Goal: Task Accomplishment & Management: Manage account settings

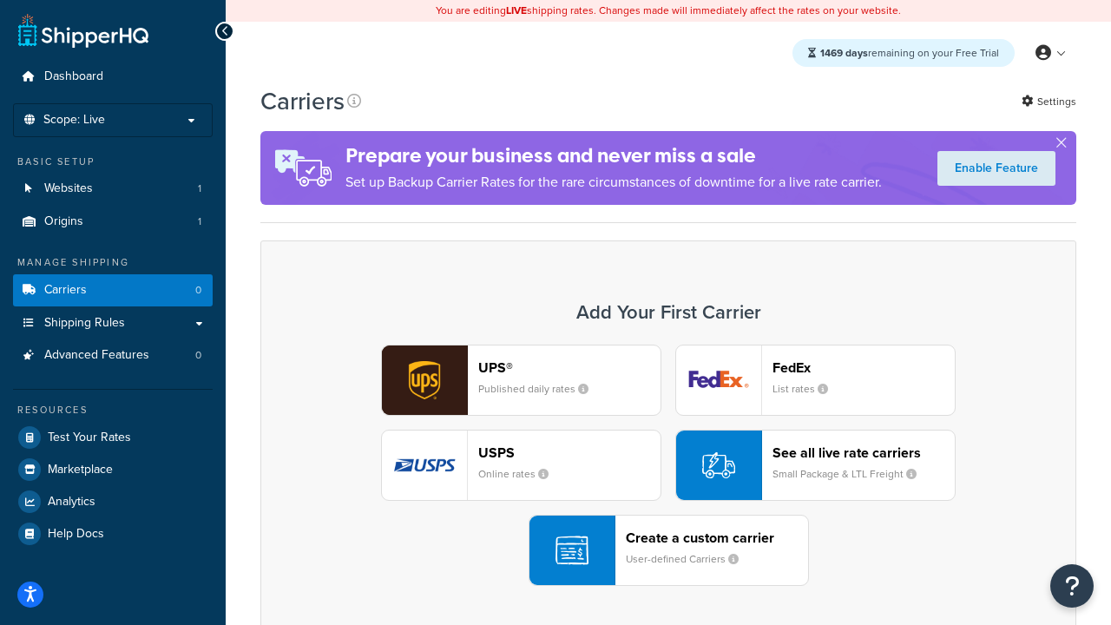
click at [668, 465] on div "UPS® Published daily rates FedEx List rates USPS Online rates See all live rate…" at bounding box center [669, 465] width 780 height 241
click at [864, 367] on header "FedEx" at bounding box center [864, 367] width 182 height 16
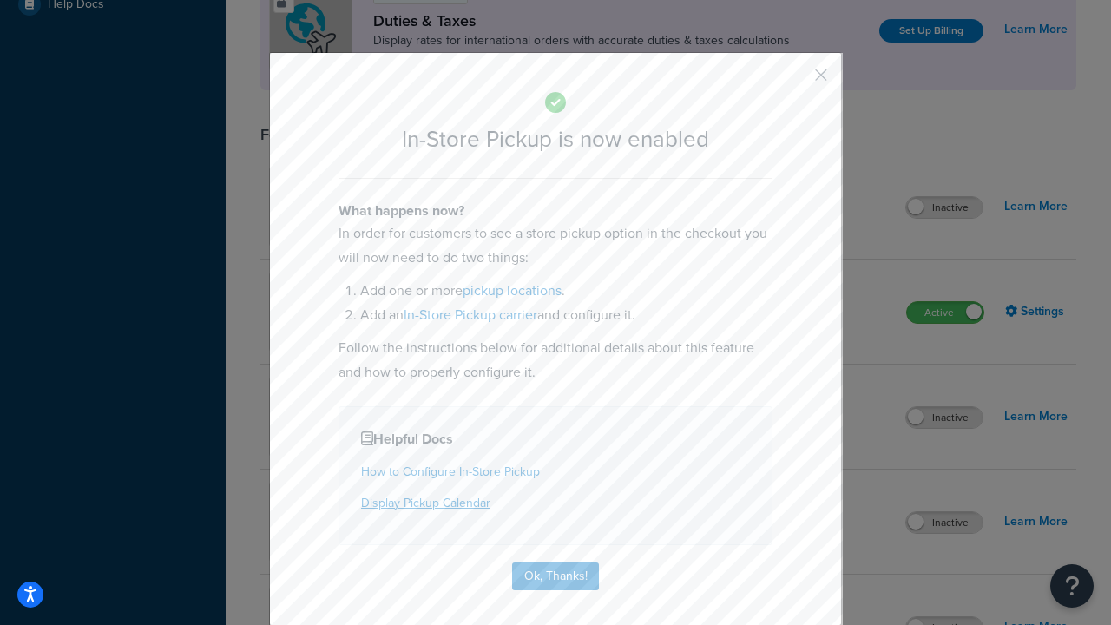
click at [795, 81] on button "button" at bounding box center [795, 81] width 4 height 4
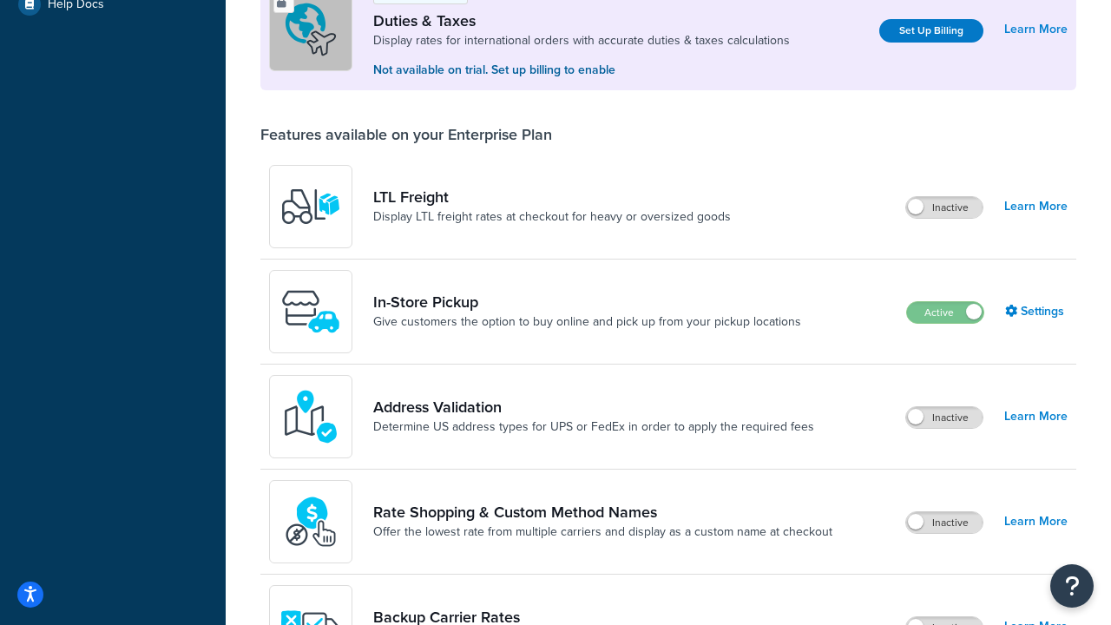
scroll to position [530, 0]
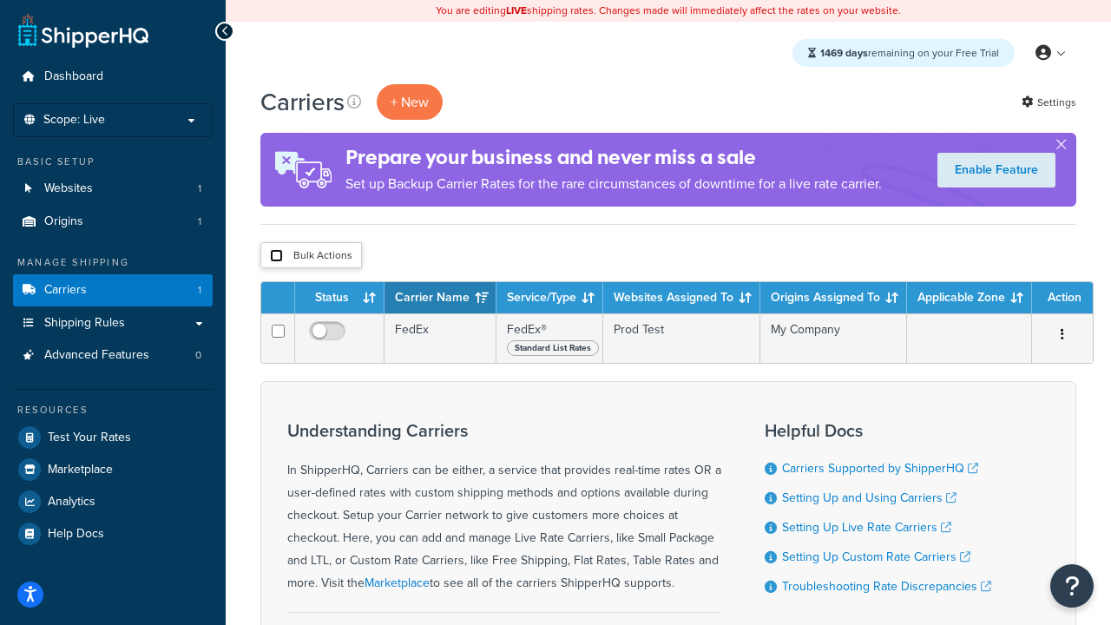
click at [276, 256] on input "checkbox" at bounding box center [276, 255] width 13 height 13
checkbox input "true"
click at [0, 0] on button "Delete" at bounding box center [0, 0] width 0 height 0
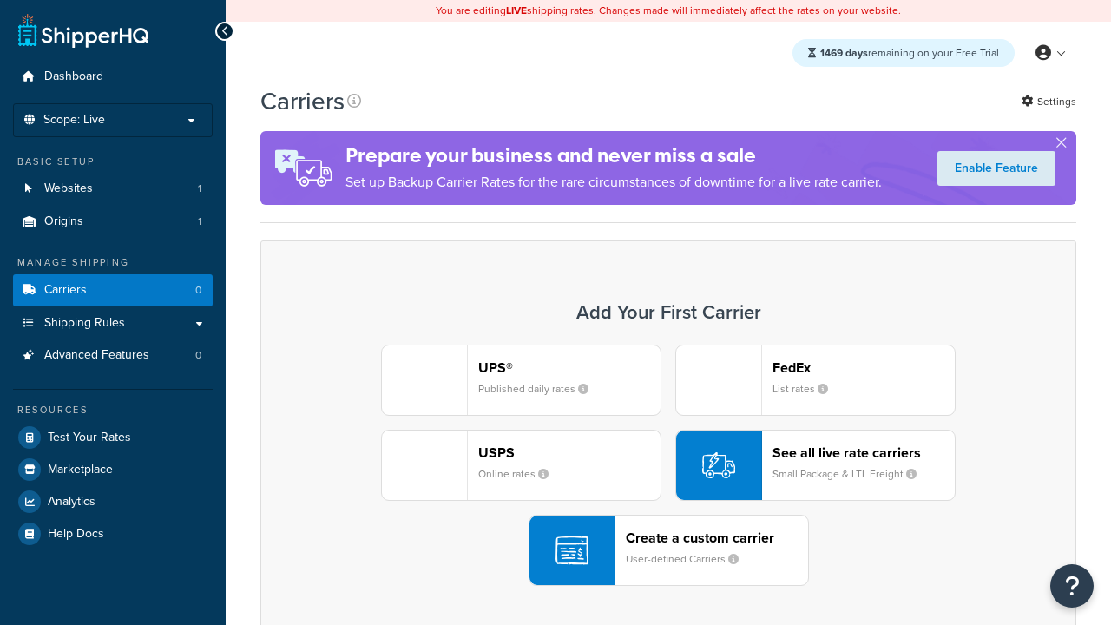
click at [668, 465] on div "UPS® Published daily rates FedEx List rates USPS Online rates See all live rate…" at bounding box center [669, 465] width 780 height 241
click at [864, 367] on header "FedEx" at bounding box center [864, 367] width 182 height 16
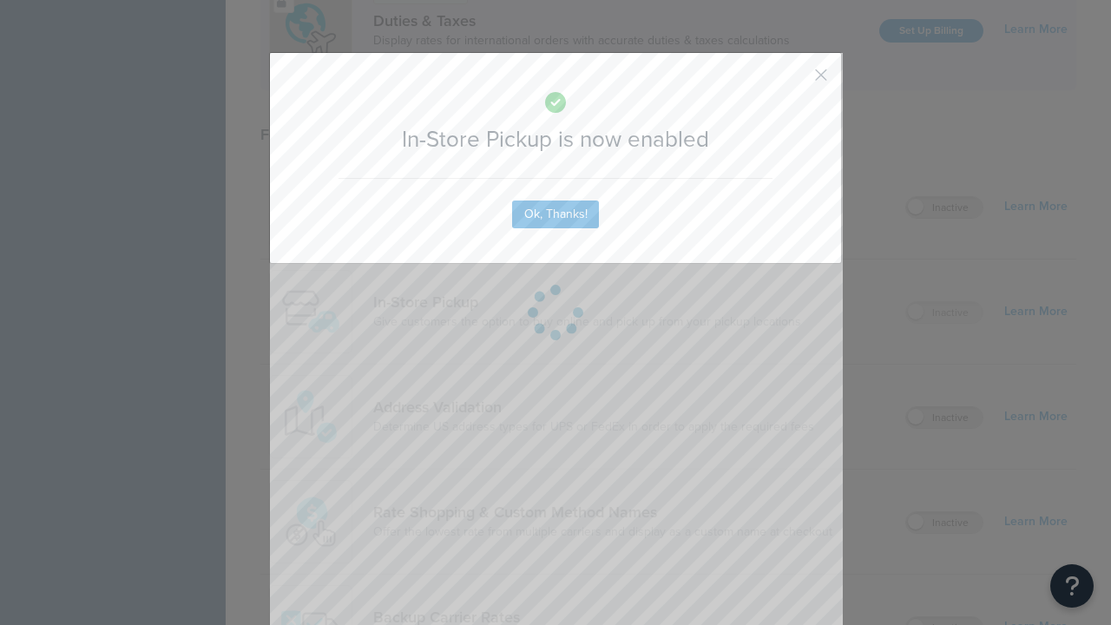
click at [795, 79] on button "button" at bounding box center [795, 81] width 4 height 4
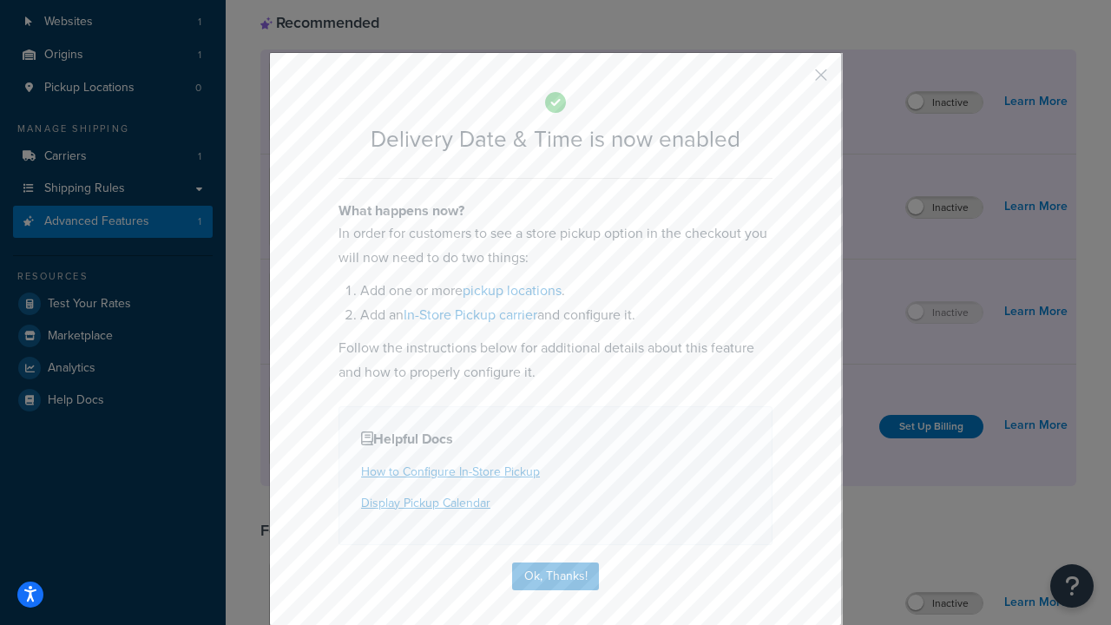
click at [795, 81] on button "button" at bounding box center [795, 81] width 4 height 4
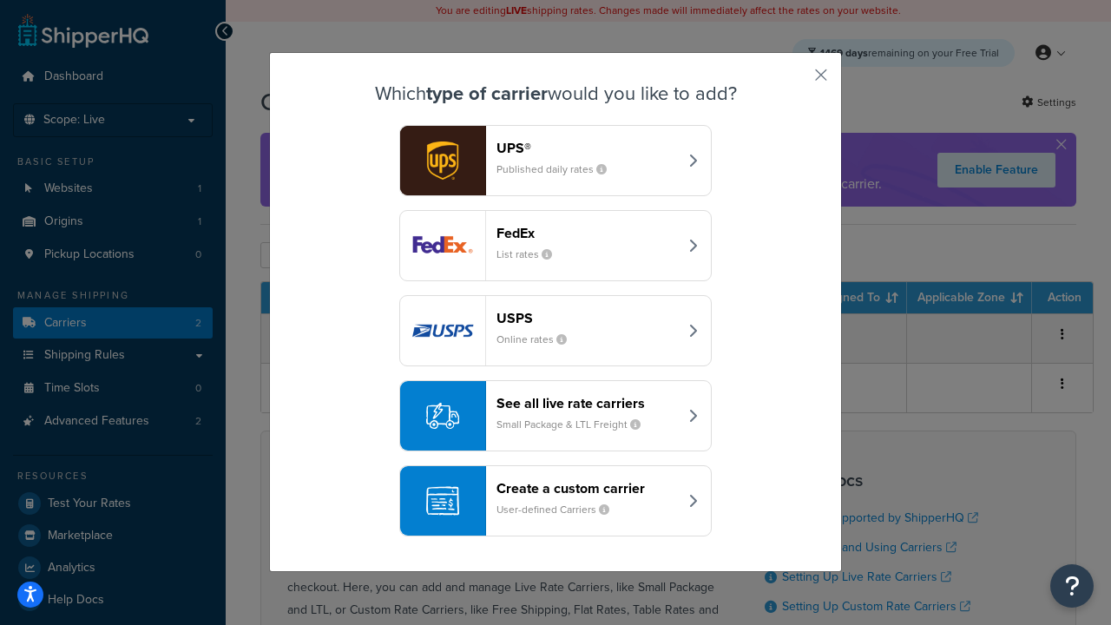
click at [556, 501] on div "Create a custom carrier User-defined Carriers" at bounding box center [587, 501] width 181 height 42
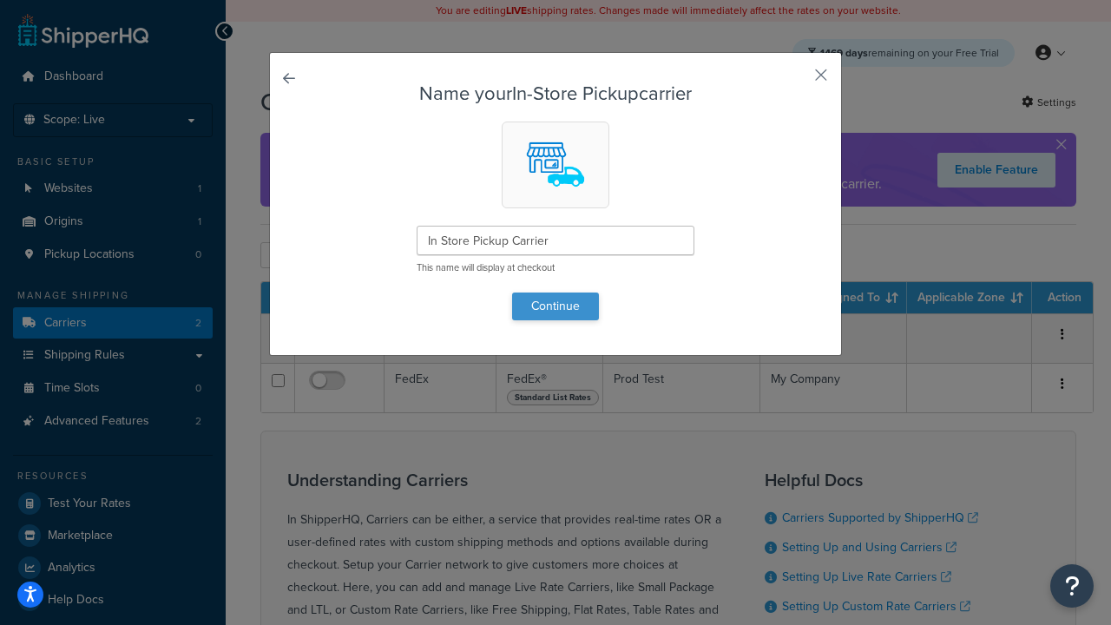
type input "In Store Pickup Carrier"
click at [556, 306] on button "Continue" at bounding box center [555, 307] width 87 height 28
click at [795, 81] on button "button" at bounding box center [795, 81] width 4 height 4
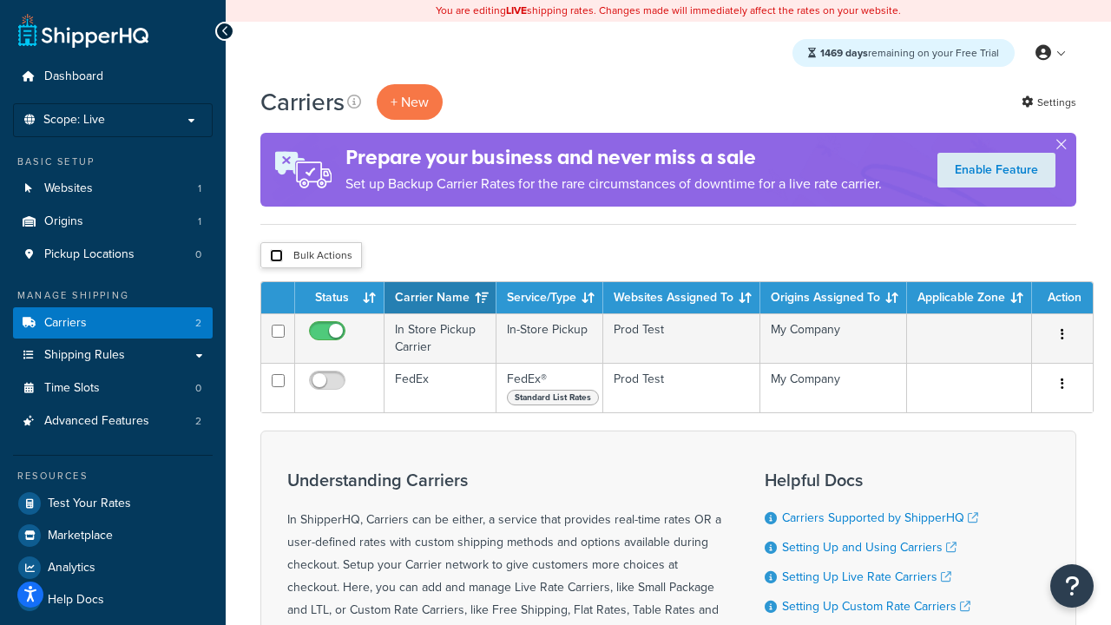
click at [276, 256] on input "checkbox" at bounding box center [276, 255] width 13 height 13
checkbox input "true"
click at [0, 0] on button "Delete" at bounding box center [0, 0] width 0 height 0
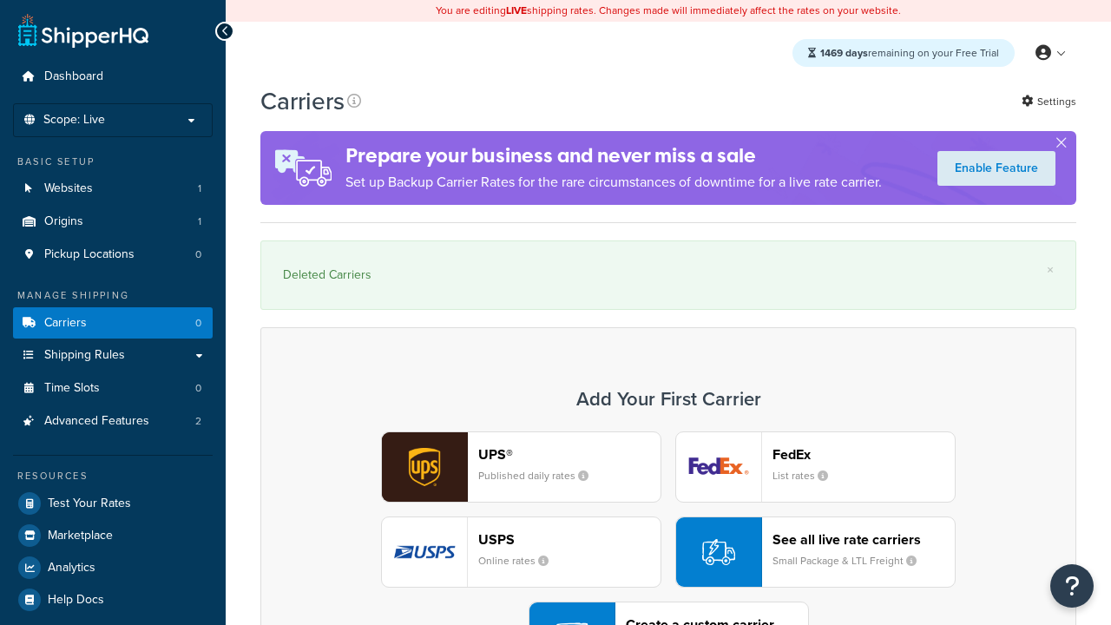
click at [668, 431] on div "UPS® Published daily rates FedEx List rates USPS Online rates See all live rate…" at bounding box center [669, 551] width 780 height 241
click at [668, 616] on div "Create a custom carrier User-defined Carriers" at bounding box center [717, 637] width 182 height 42
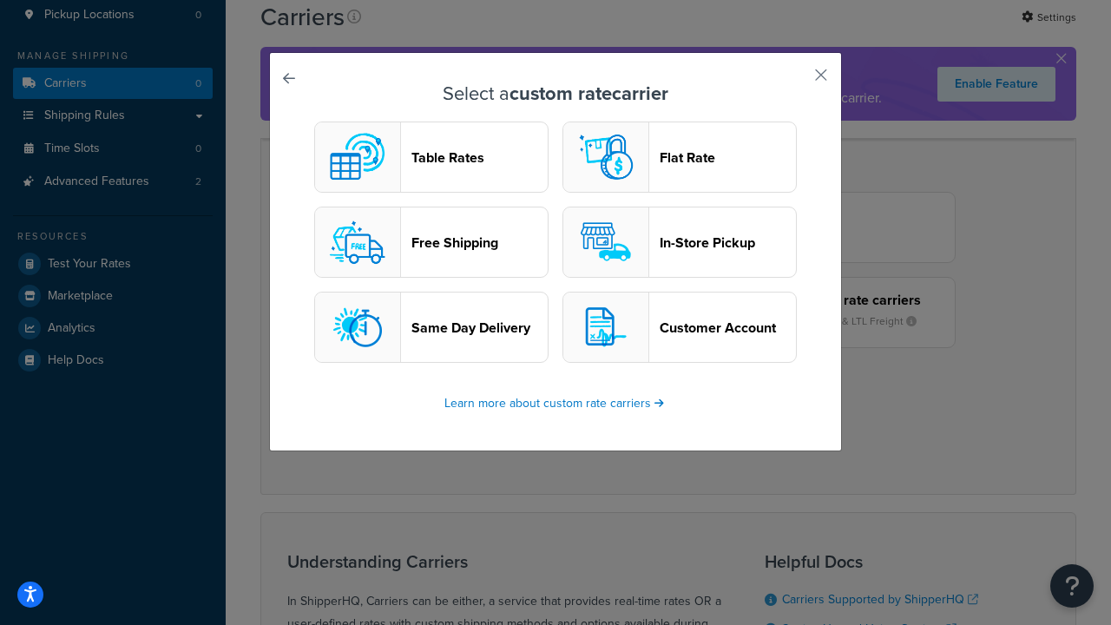
click at [680, 242] on header "In-Store Pickup" at bounding box center [728, 242] width 136 height 16
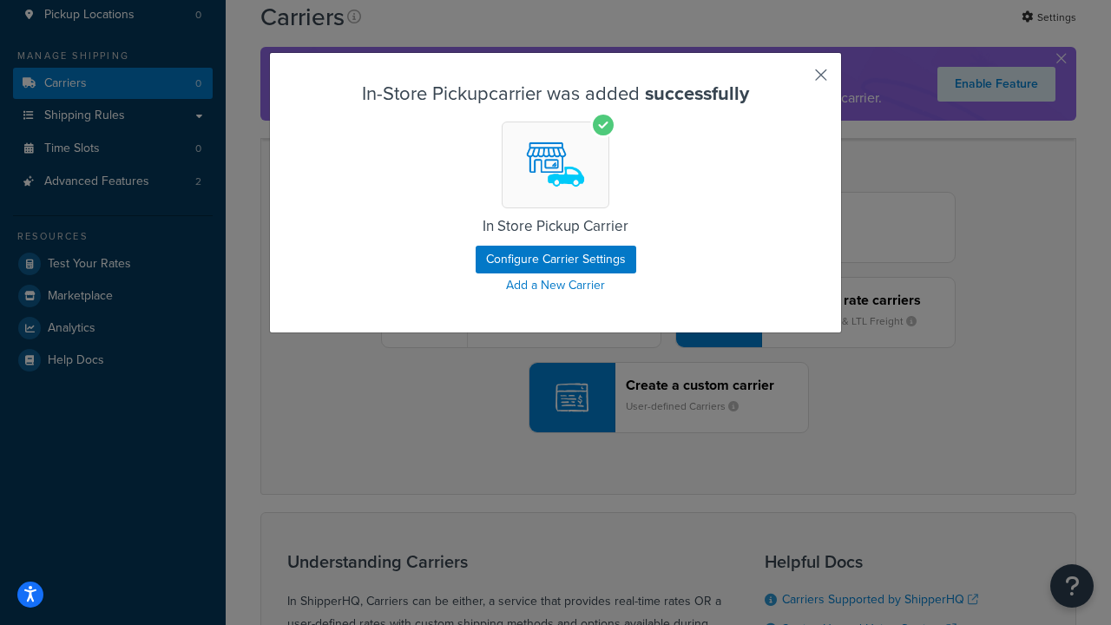
click at [795, 81] on button "button" at bounding box center [795, 81] width 4 height 4
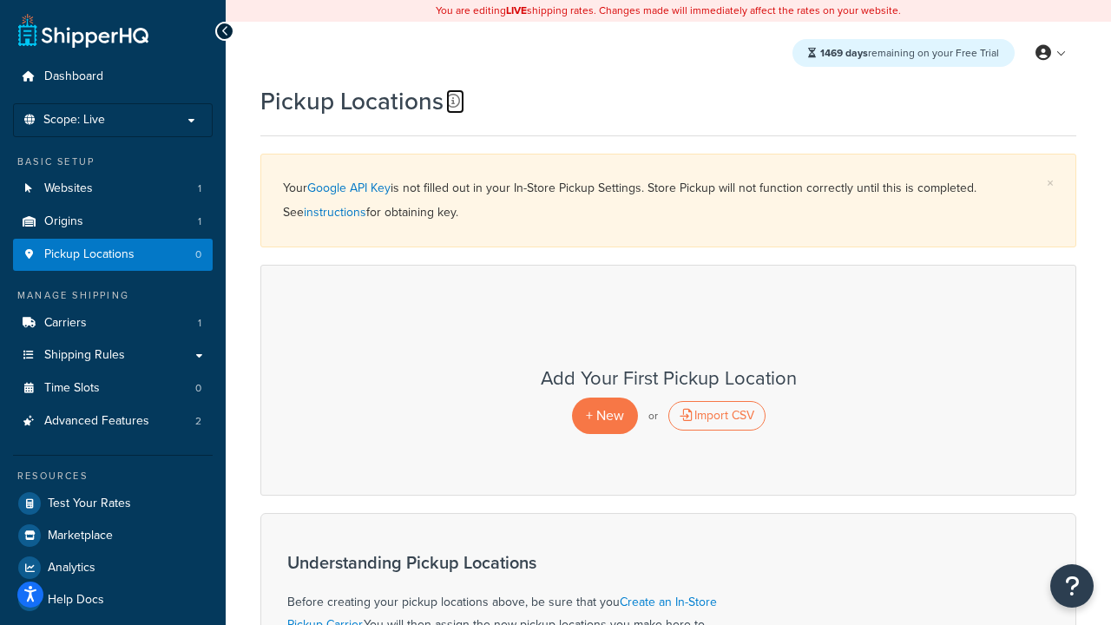
click at [453, 101] on icon at bounding box center [453, 101] width 14 height 14
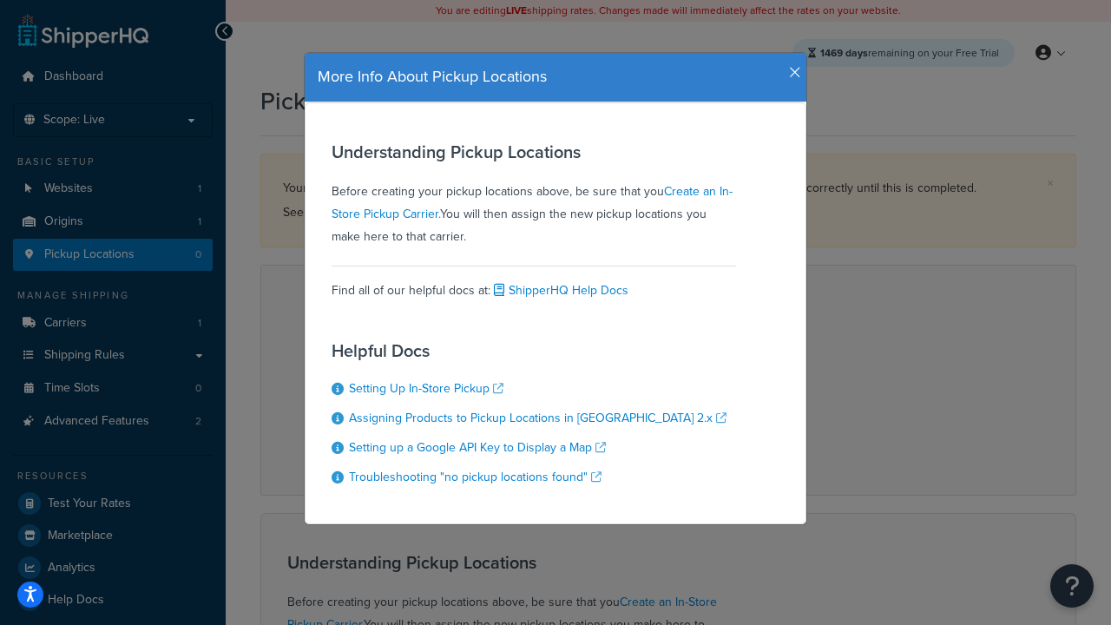
click at [791, 66] on icon "button" at bounding box center [795, 73] width 12 height 16
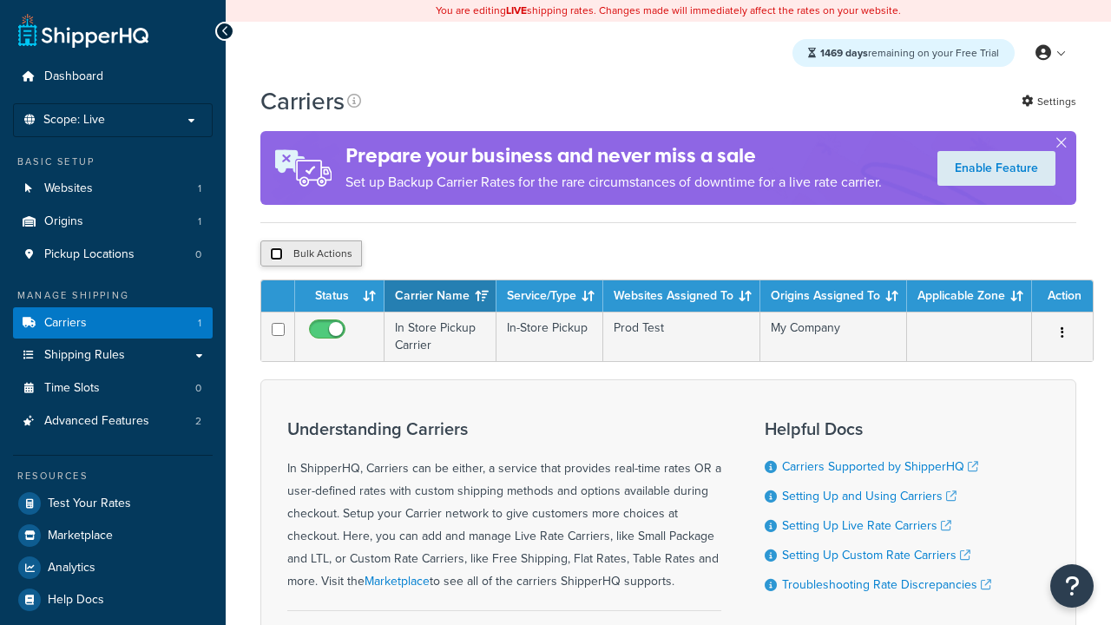
click at [276, 256] on input "checkbox" at bounding box center [276, 253] width 13 height 13
checkbox input "true"
click at [0, 0] on button "Delete" at bounding box center [0, 0] width 0 height 0
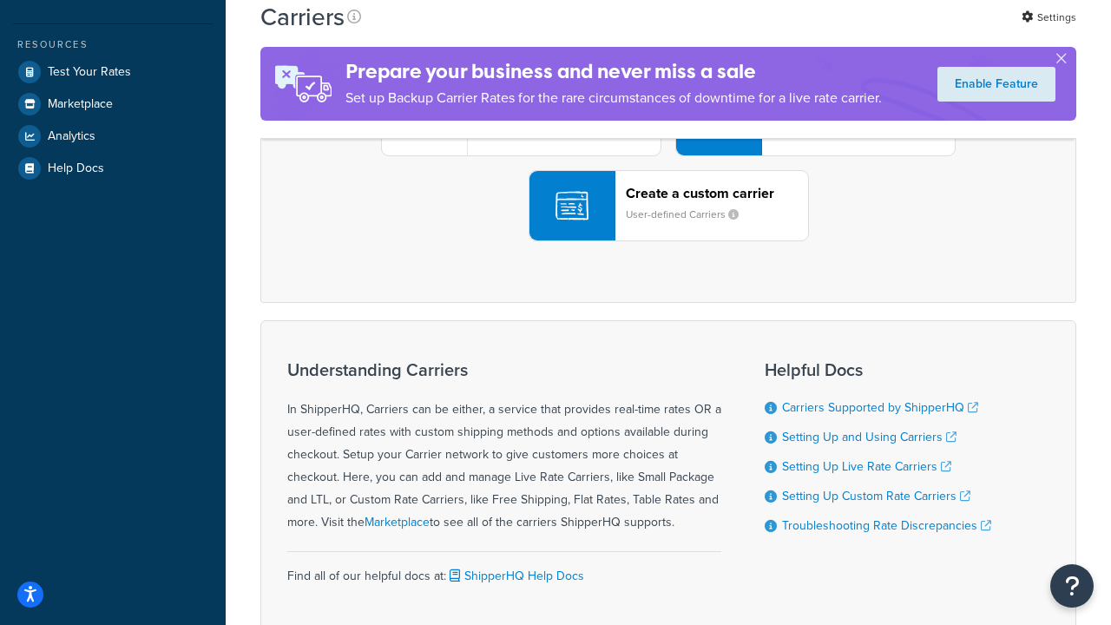
click at [668, 241] on div "UPS® Published daily rates FedEx List rates USPS Online rates See all live rate…" at bounding box center [669, 120] width 780 height 241
click at [864, 31] on header "FedEx" at bounding box center [864, 23] width 182 height 16
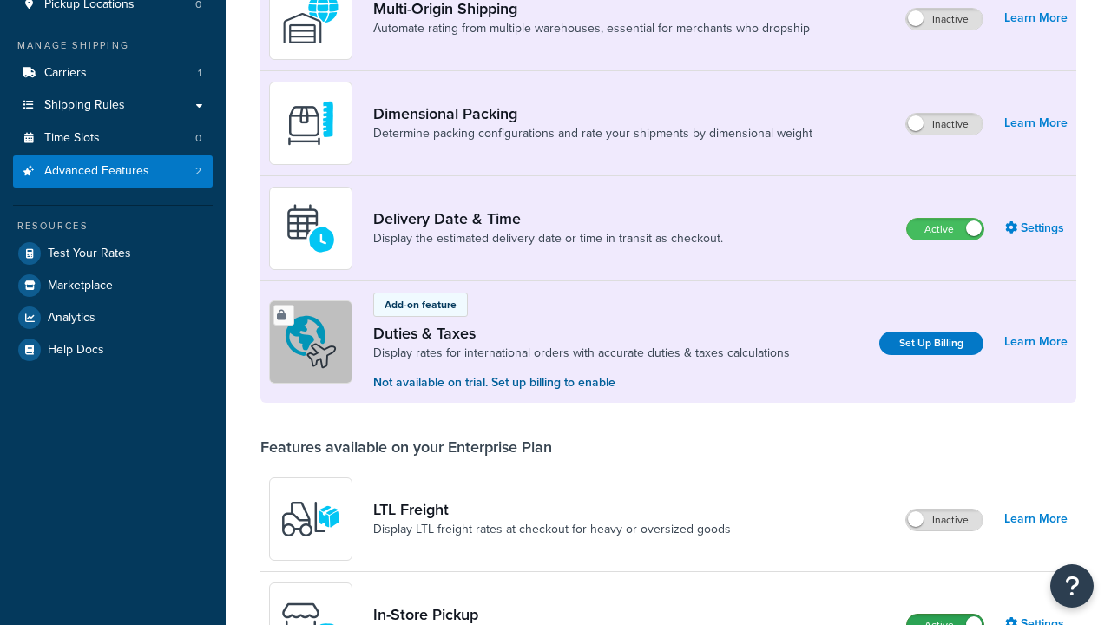
click at [945, 615] on label "Active" at bounding box center [945, 625] width 76 height 21
